Goal: Contribute content

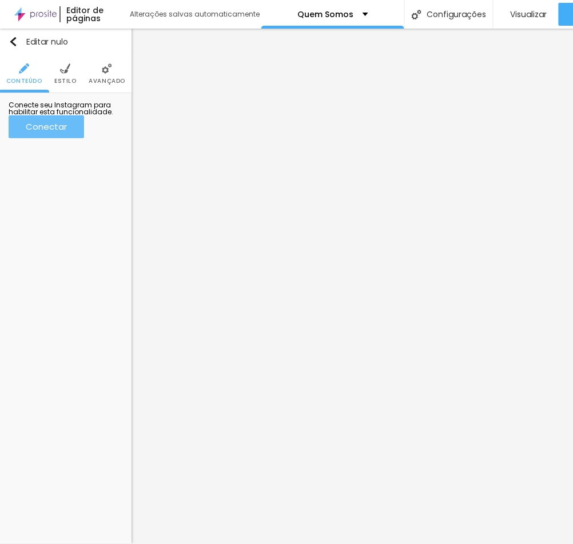
click at [63, 133] on font "Conectar" at bounding box center [46, 127] width 41 height 12
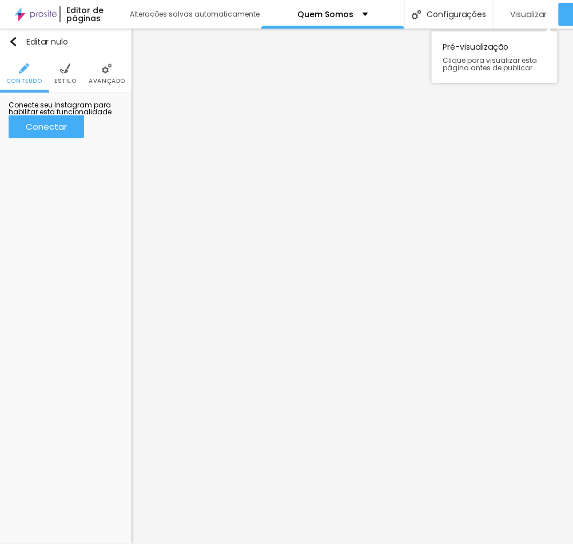
click at [523, 5] on div "Visualizar" at bounding box center [526, 14] width 42 height 23
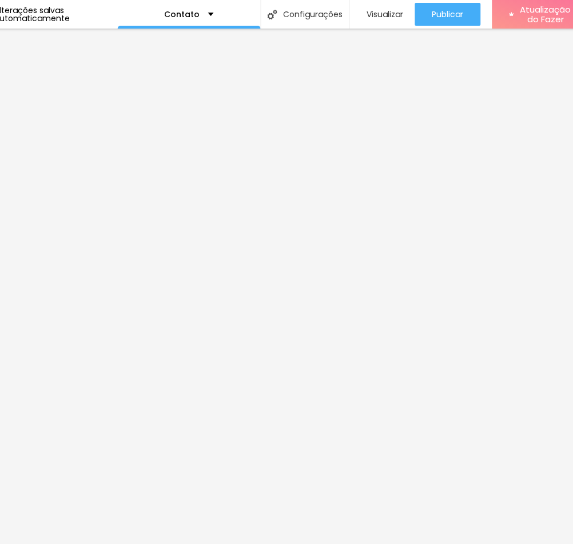
scroll to position [11, 160]
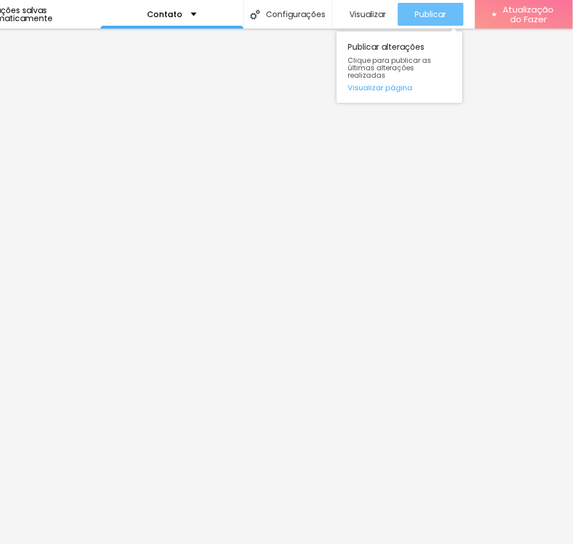
click at [418, 9] on font "Publicar" at bounding box center [430, 14] width 31 height 11
